Goal: Information Seeking & Learning: Learn about a topic

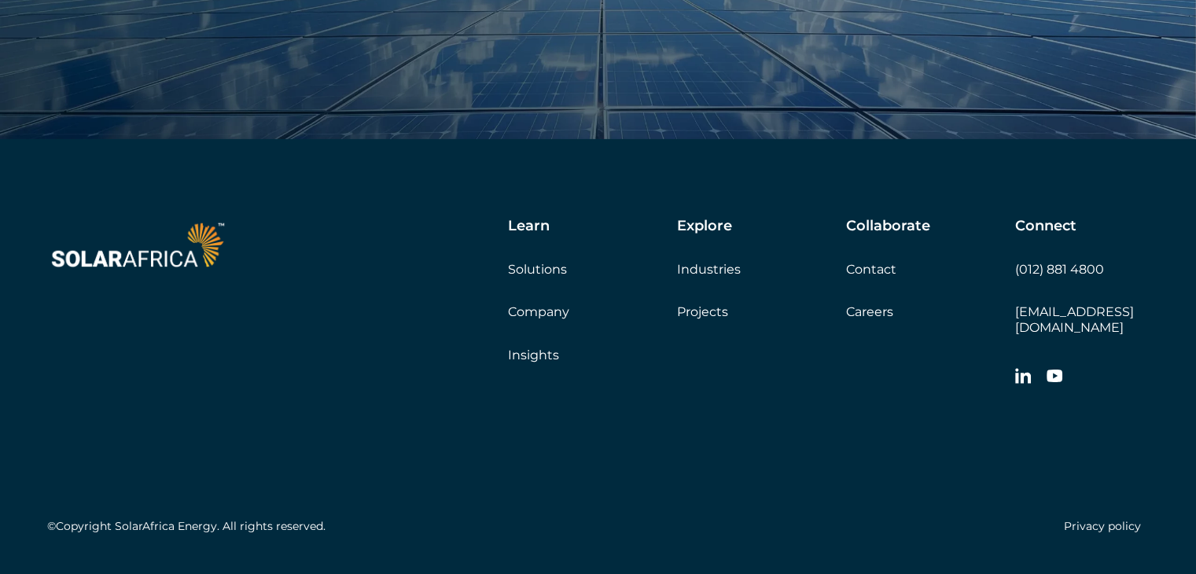
scroll to position [5382, 0]
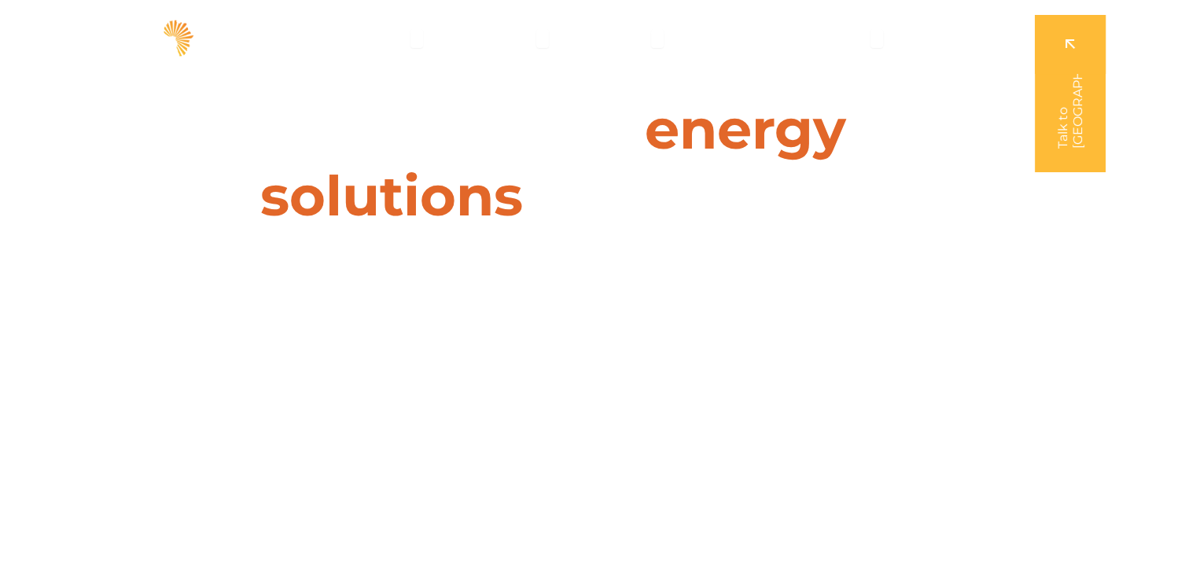
scroll to position [0, 0]
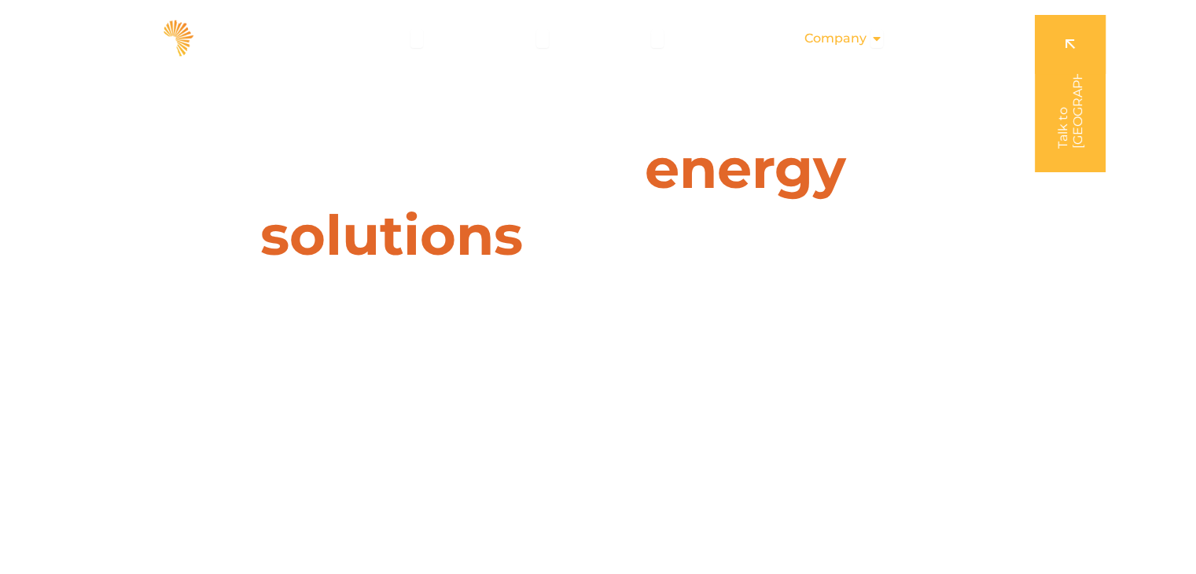
click at [834, 42] on span "Company" at bounding box center [835, 38] width 62 height 19
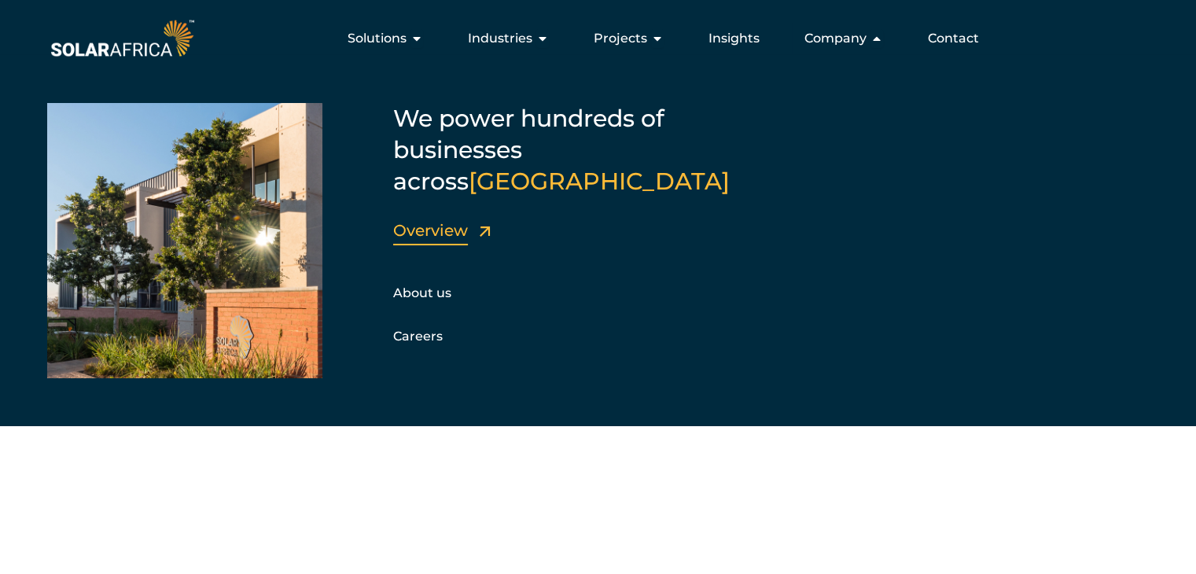
click at [433, 221] on link "Overview" at bounding box center [430, 230] width 75 height 19
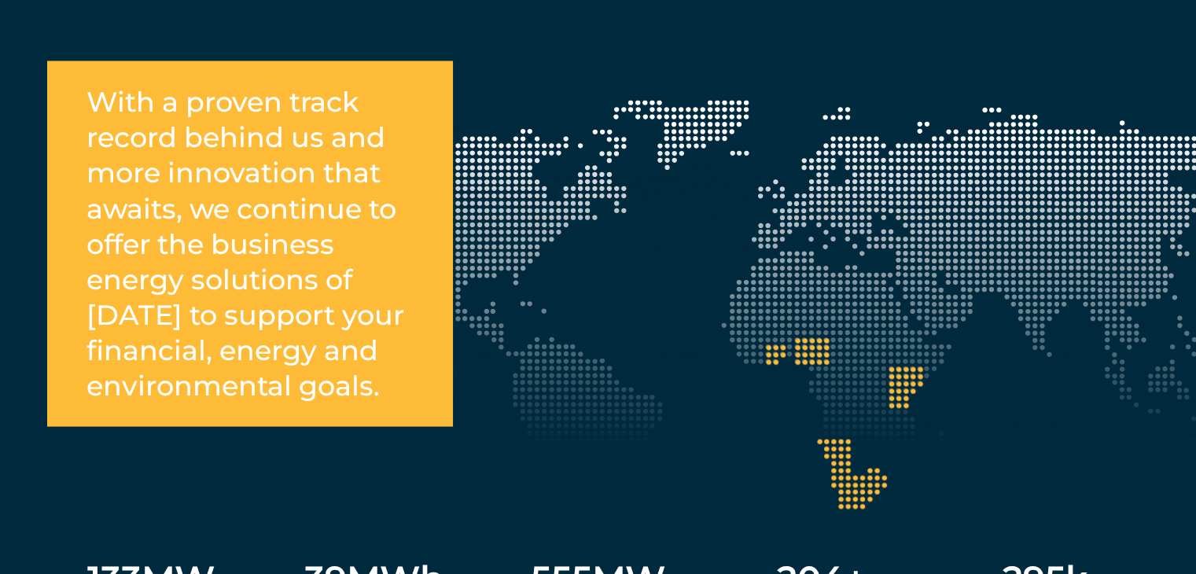
scroll to position [2806, 0]
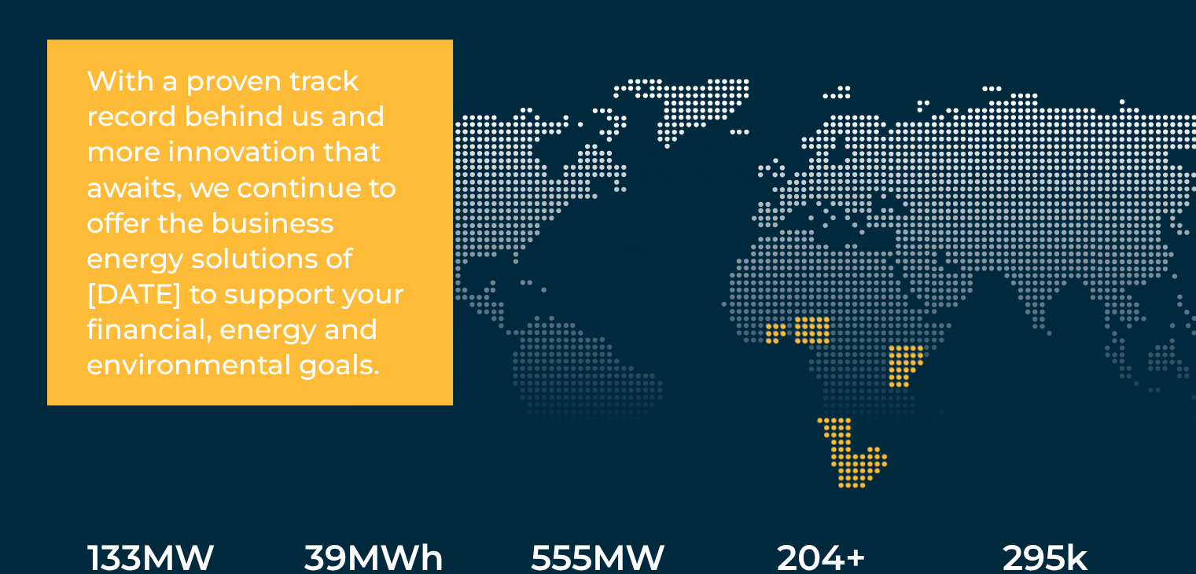
drag, startPoint x: 1199, startPoint y: 28, endPoint x: 1207, endPoint y: 273, distance: 245.4
click at [1195, 273] on html "SolarAfrica | Energy solutions for businesses Solutions Close Solutions Open So…" at bounding box center [598, 331] width 1196 height 6274
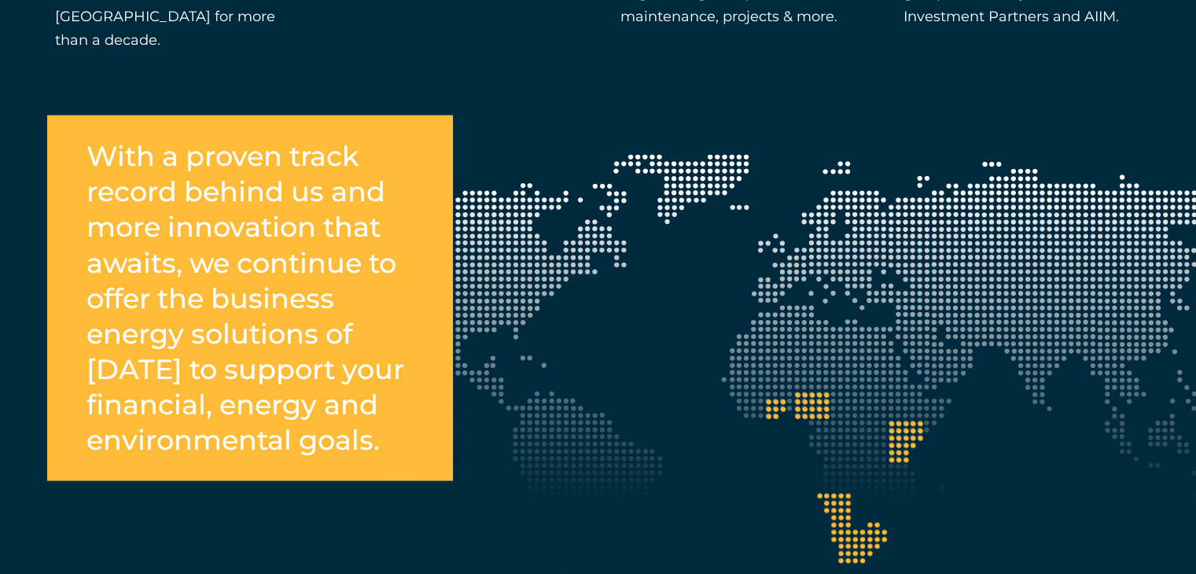
scroll to position [2745, 0]
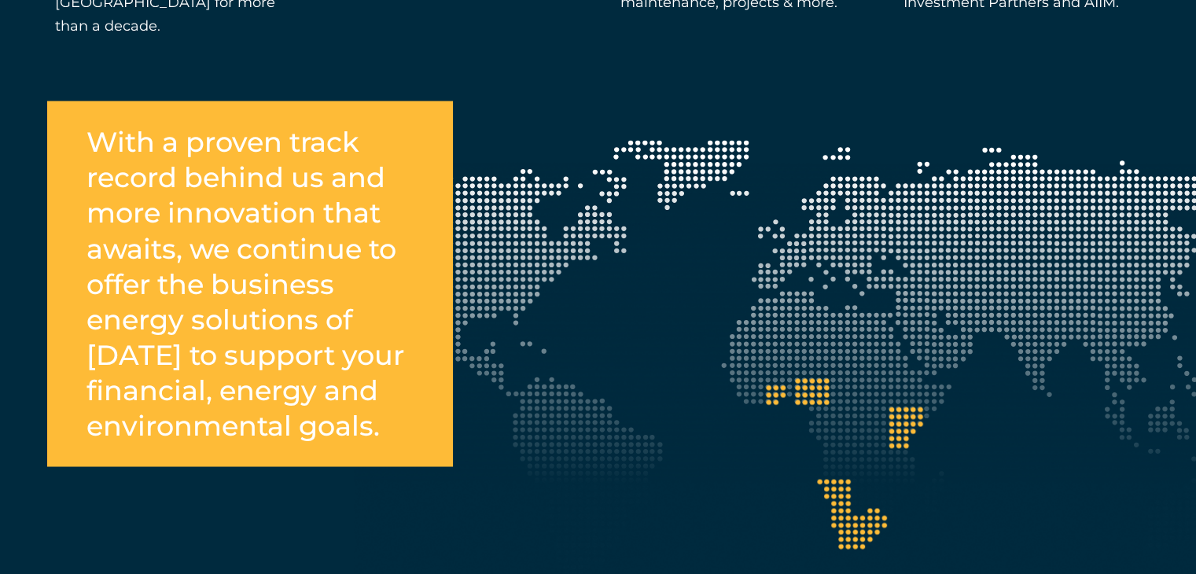
drag, startPoint x: 812, startPoint y: 231, endPoint x: 742, endPoint y: 252, distance: 72.9
click at [742, 252] on div "With a proven track record behind us and more innovation that awaits, we contin…" at bounding box center [598, 447] width 1196 height 615
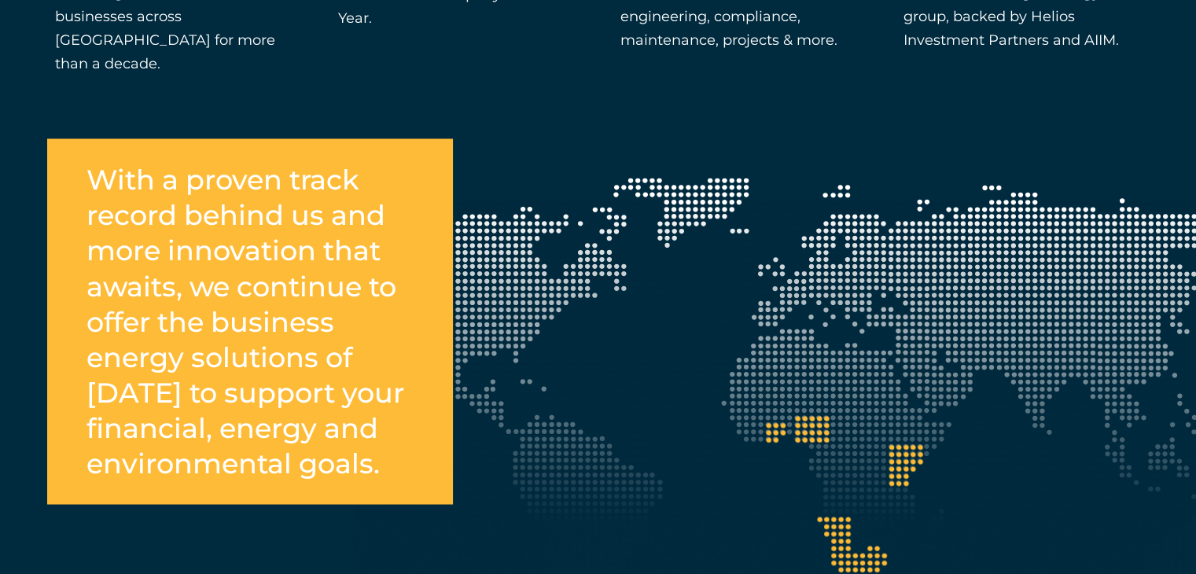
scroll to position [2722, 0]
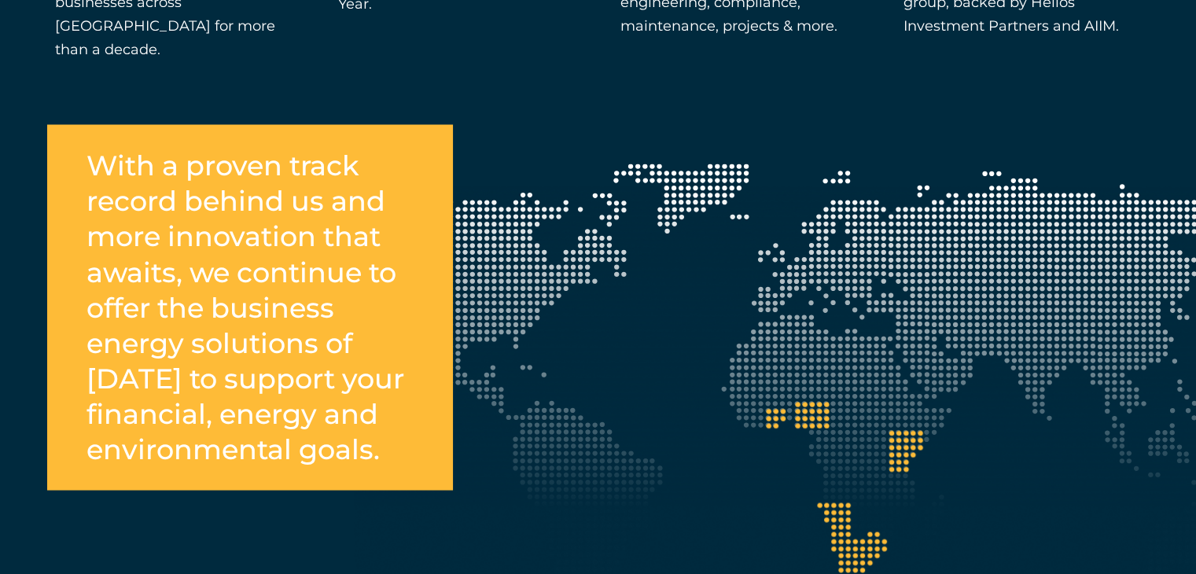
drag, startPoint x: 953, startPoint y: 274, endPoint x: 862, endPoint y: 284, distance: 91.7
drag, startPoint x: 862, startPoint y: 284, endPoint x: 789, endPoint y: 142, distance: 158.9
click at [789, 164] on div "With a proven track record behind us and more innovation that awaits, we contin…" at bounding box center [598, 471] width 1196 height 615
drag, startPoint x: 862, startPoint y: 196, endPoint x: 977, endPoint y: 571, distance: 392.4
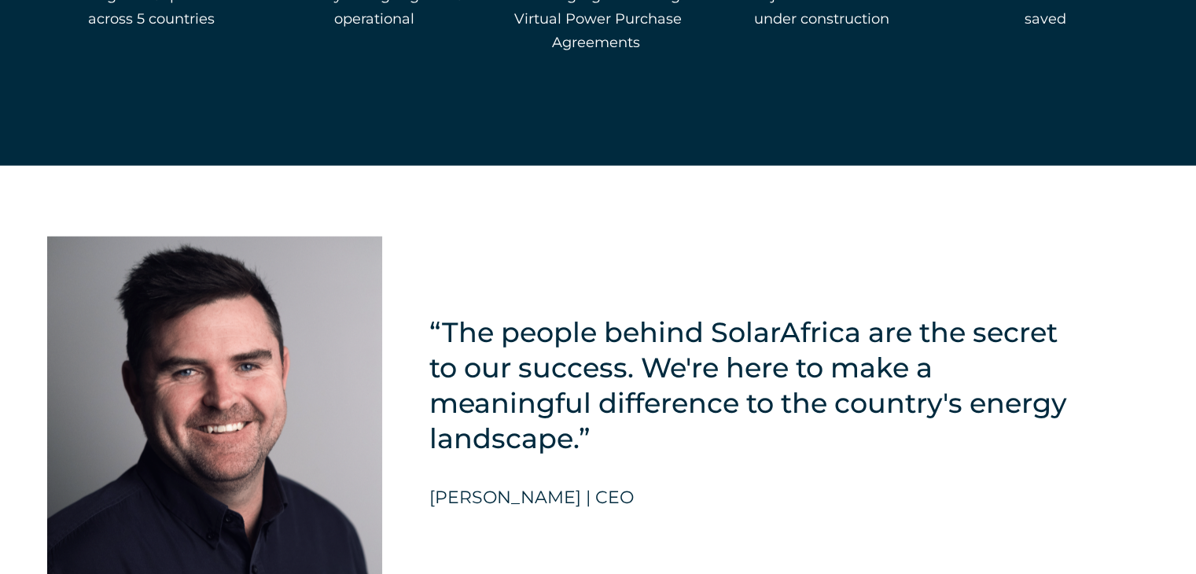
scroll to position [3427, 0]
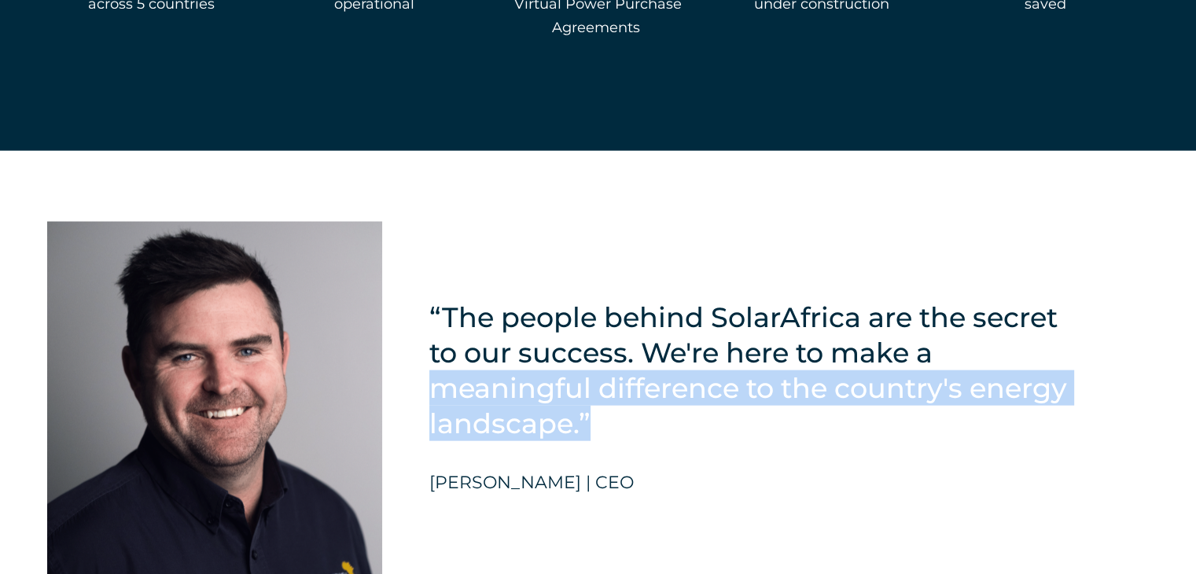
drag, startPoint x: 1189, startPoint y: 326, endPoint x: 1171, endPoint y: 402, distance: 77.8
click at [1171, 402] on div "“The people behind SolarAfrica are the secret to our success. We're here to mak…" at bounding box center [598, 385] width 1196 height 468
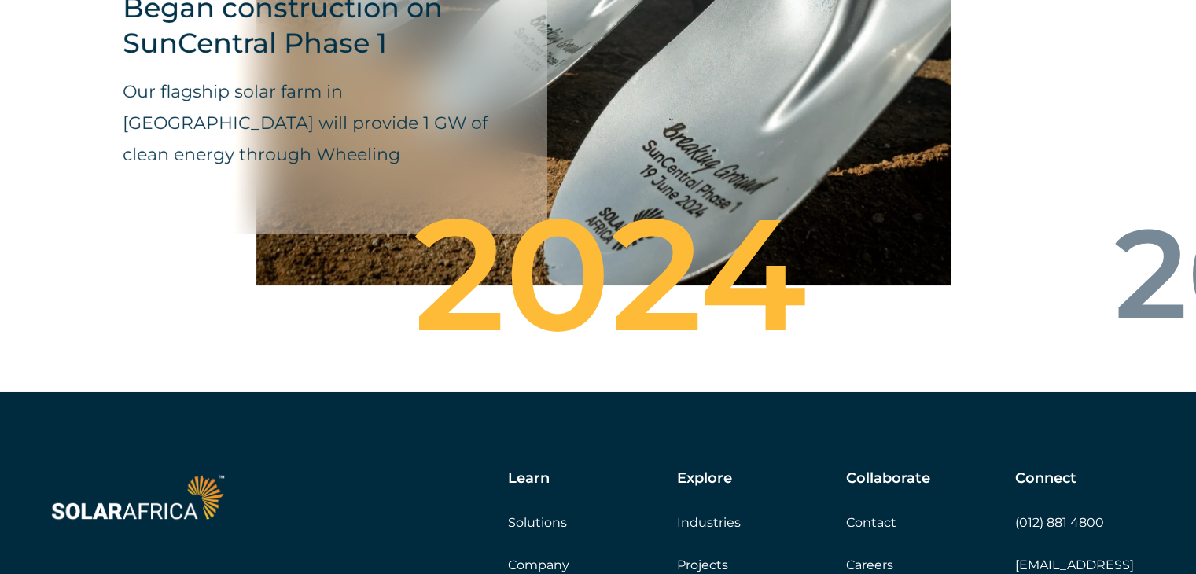
scroll to position [5417, 0]
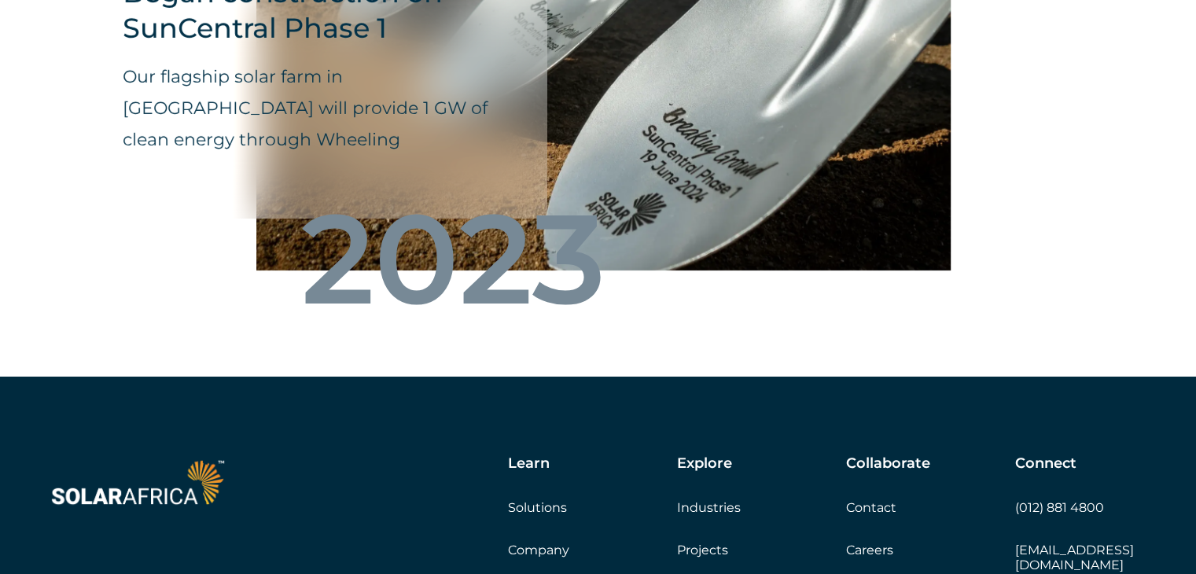
drag, startPoint x: 1127, startPoint y: 266, endPoint x: 978, endPoint y: 340, distance: 167.0
click at [978, 340] on div "Krystalline Salt Limited Delivered East Africa’s largest industrial solar syste…" at bounding box center [598, 110] width 1196 height 531
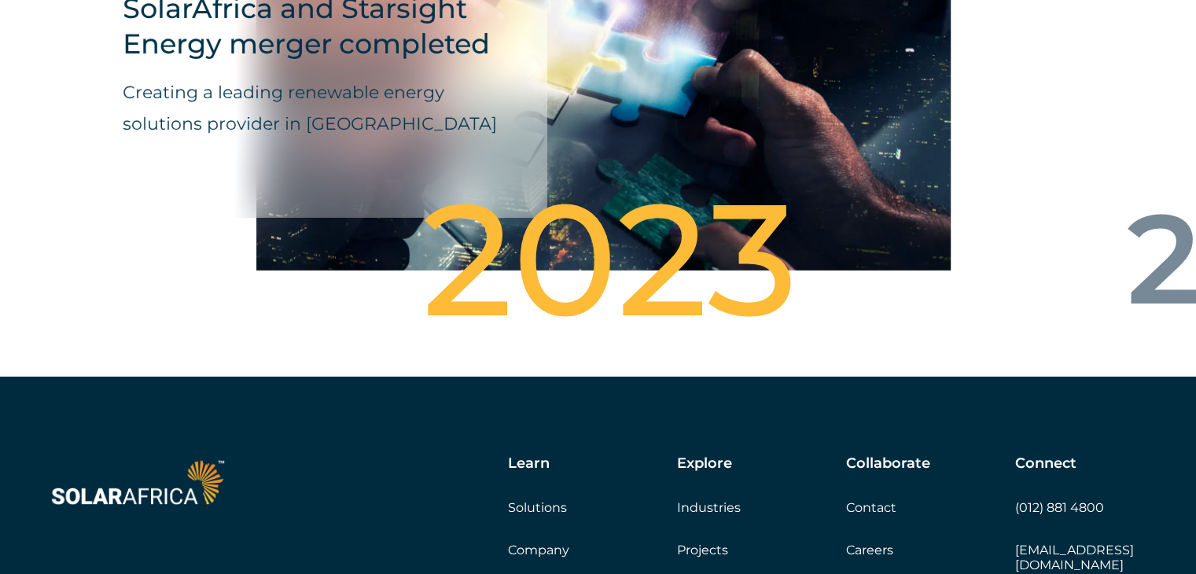
click at [657, 288] on div "2023" at bounding box center [598, 266] width 460 height 47
